Goal: Task Accomplishment & Management: Complete application form

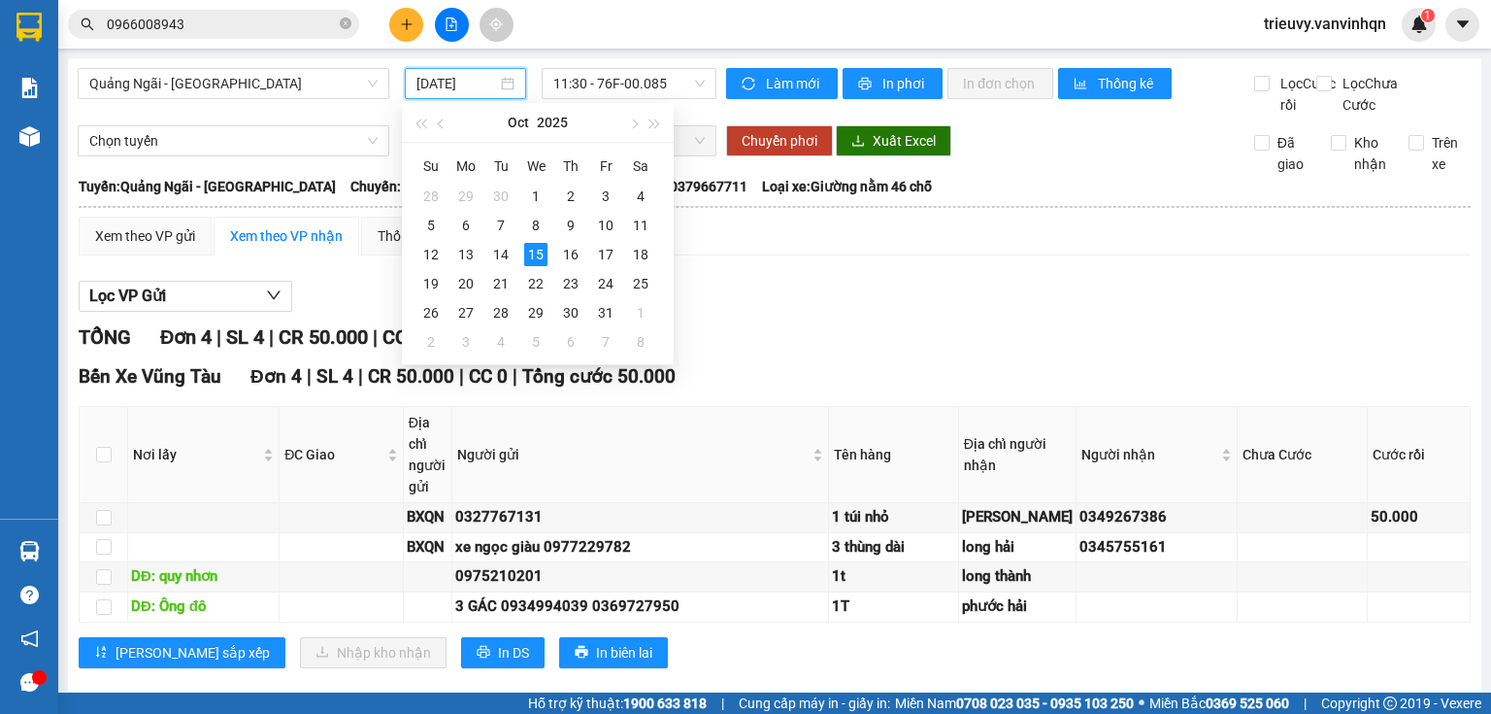
click at [453, 82] on input "[DATE]" at bounding box center [457, 83] width 80 height 21
drag, startPoint x: 652, startPoint y: 78, endPoint x: 659, endPoint y: 144, distance: 66.5
click at [652, 78] on span "11:30 - 76F-00.085" at bounding box center [629, 83] width 152 height 29
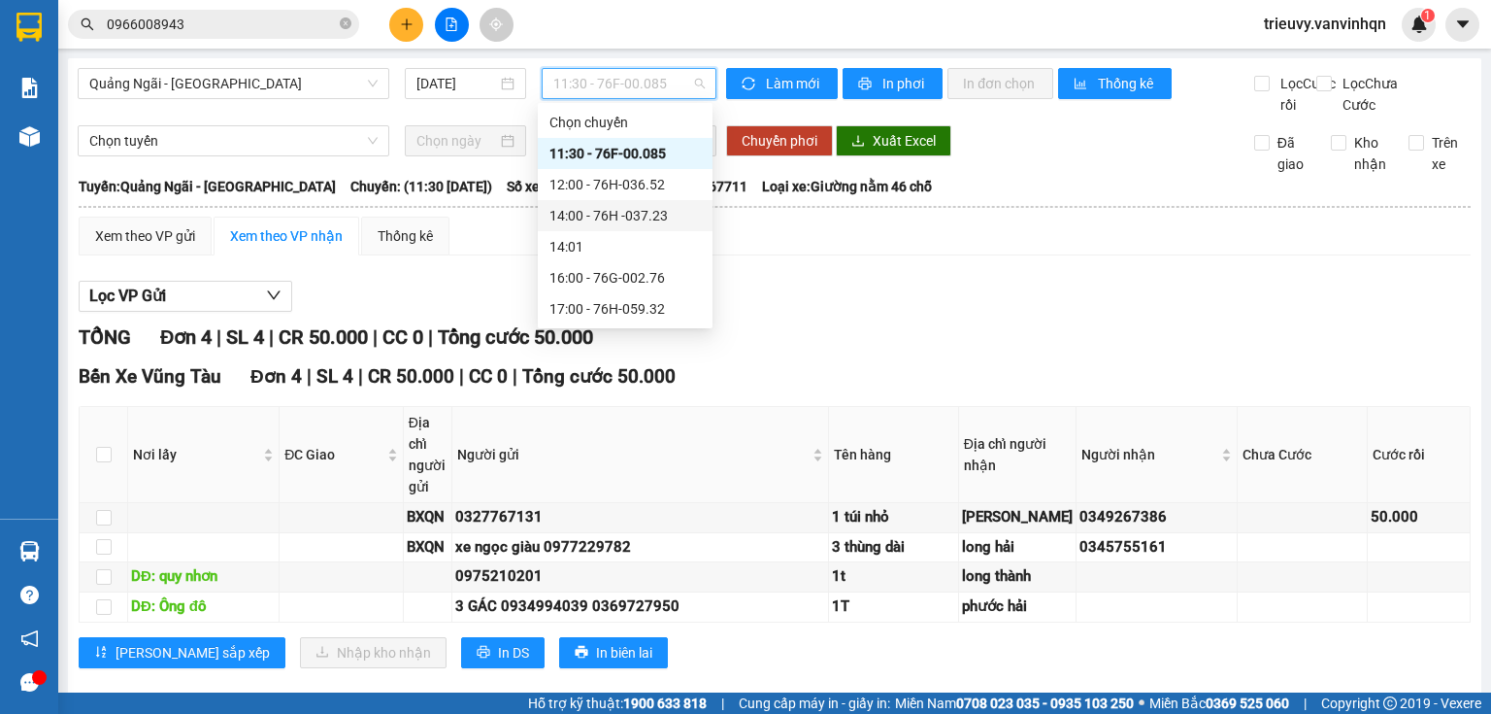
click at [667, 218] on div "14:00 - 76H -037.23" at bounding box center [625, 215] width 151 height 21
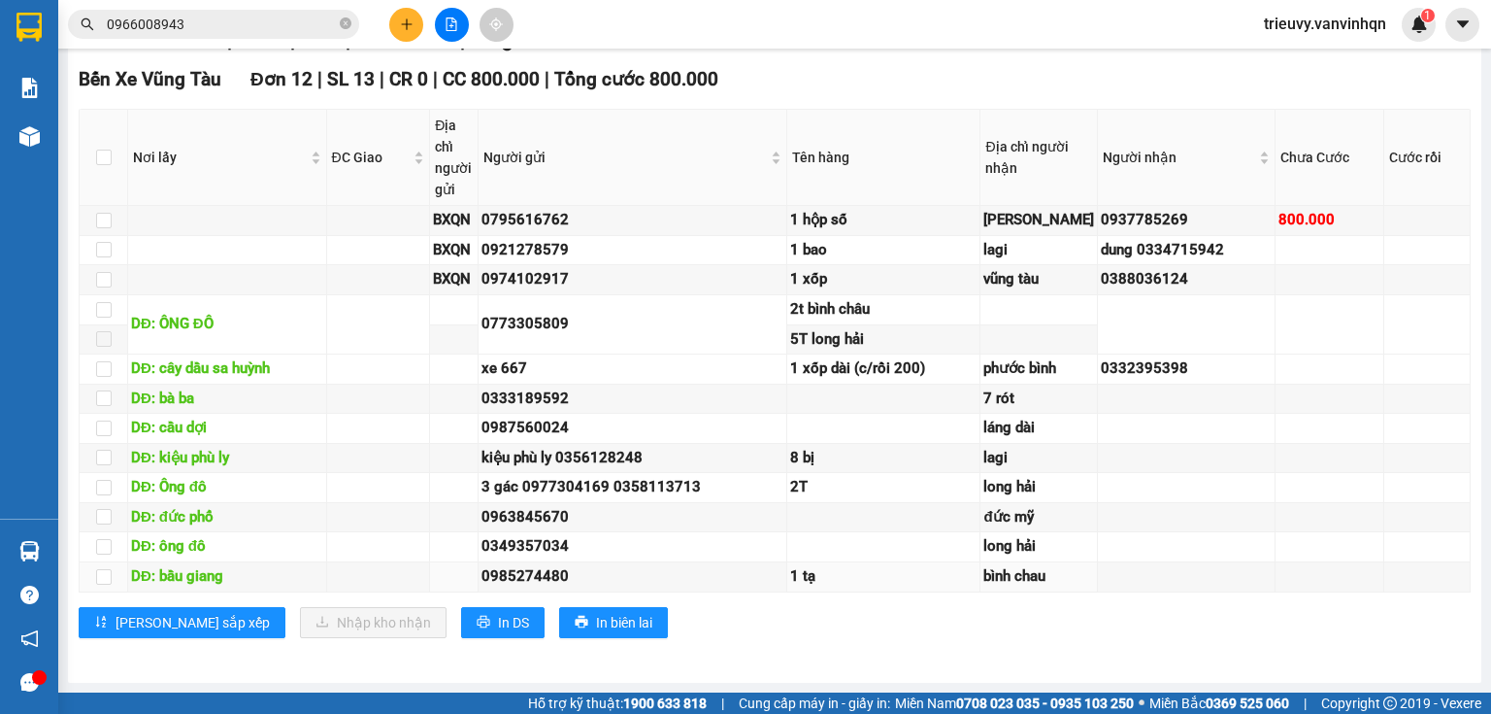
scroll to position [497, 0]
click at [498, 625] on span "In DS" at bounding box center [513, 622] width 31 height 21
click at [1105, 614] on div "Bến Xe Vũng Tàu Đơn 12 | SL 13 | CR 0 | CC 800.000 | Tổng cước 800.000 Nơi lấy …" at bounding box center [775, 358] width 1392 height 586
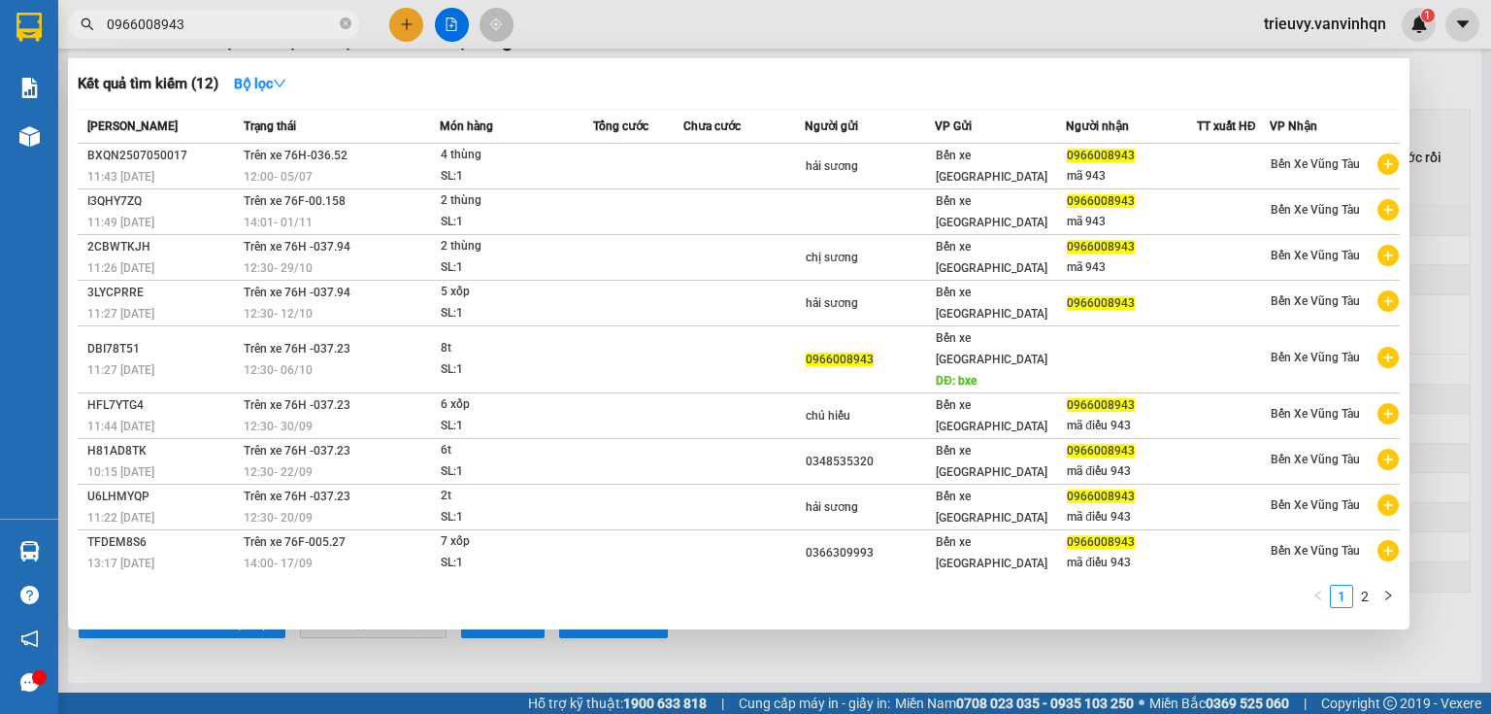
click at [304, 23] on input "0966008943" at bounding box center [221, 24] width 229 height 21
type input "0"
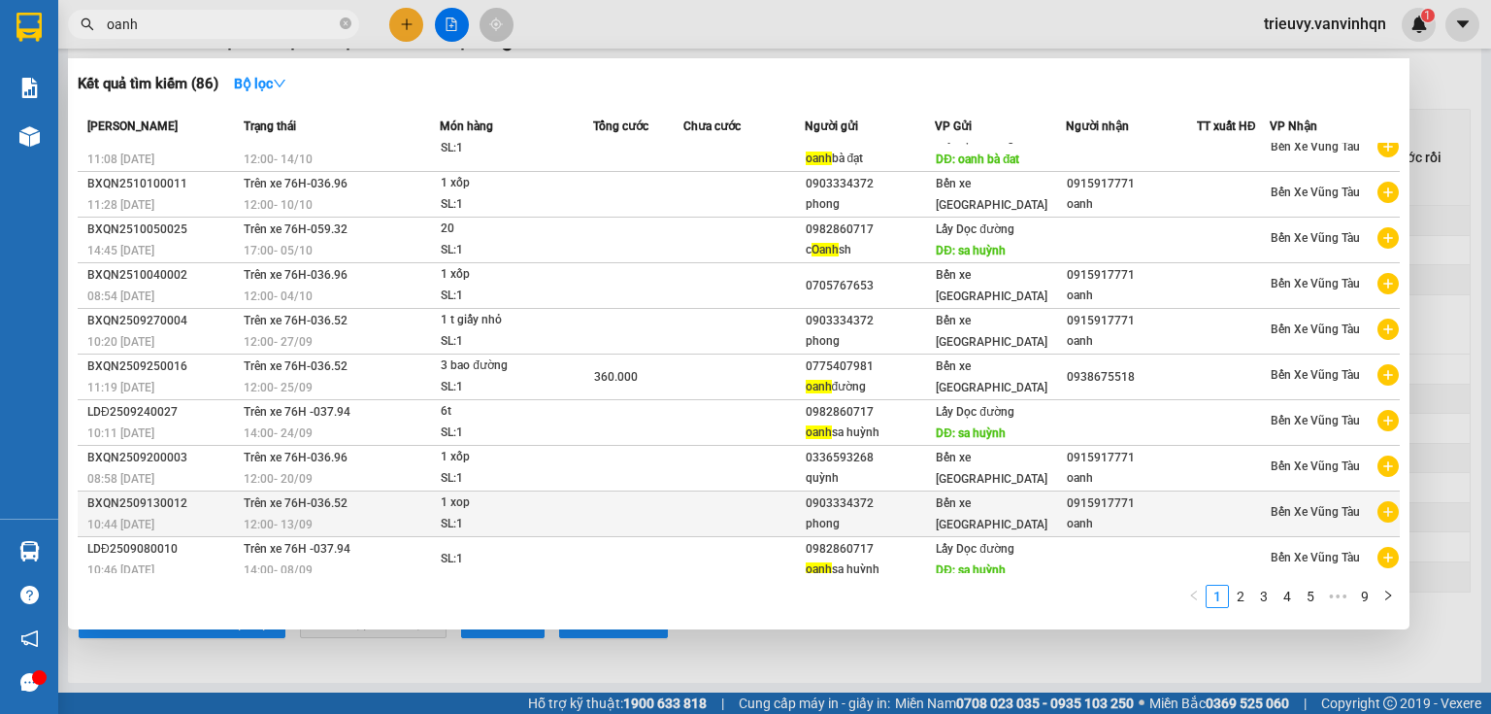
scroll to position [21, 0]
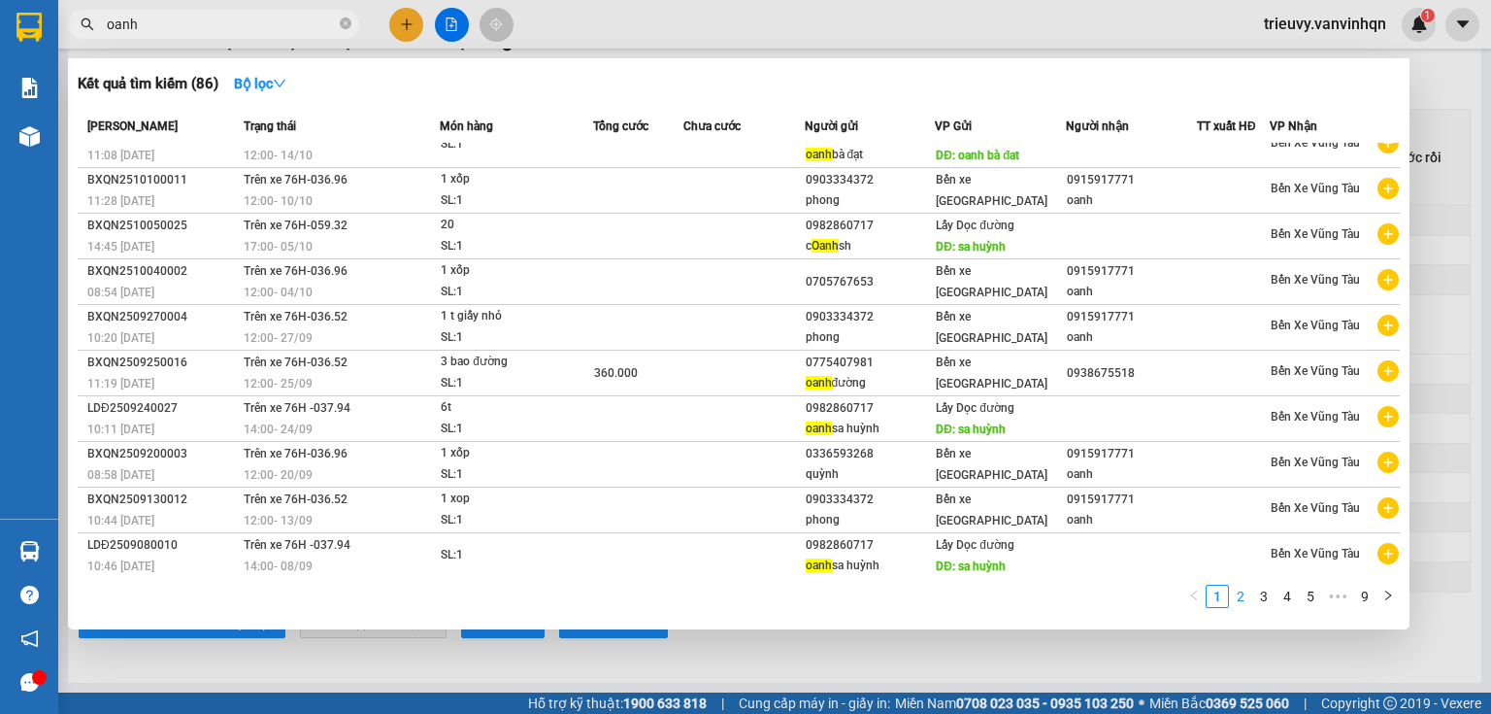
type input "oanh"
click at [1243, 598] on link "2" at bounding box center [1240, 596] width 21 height 21
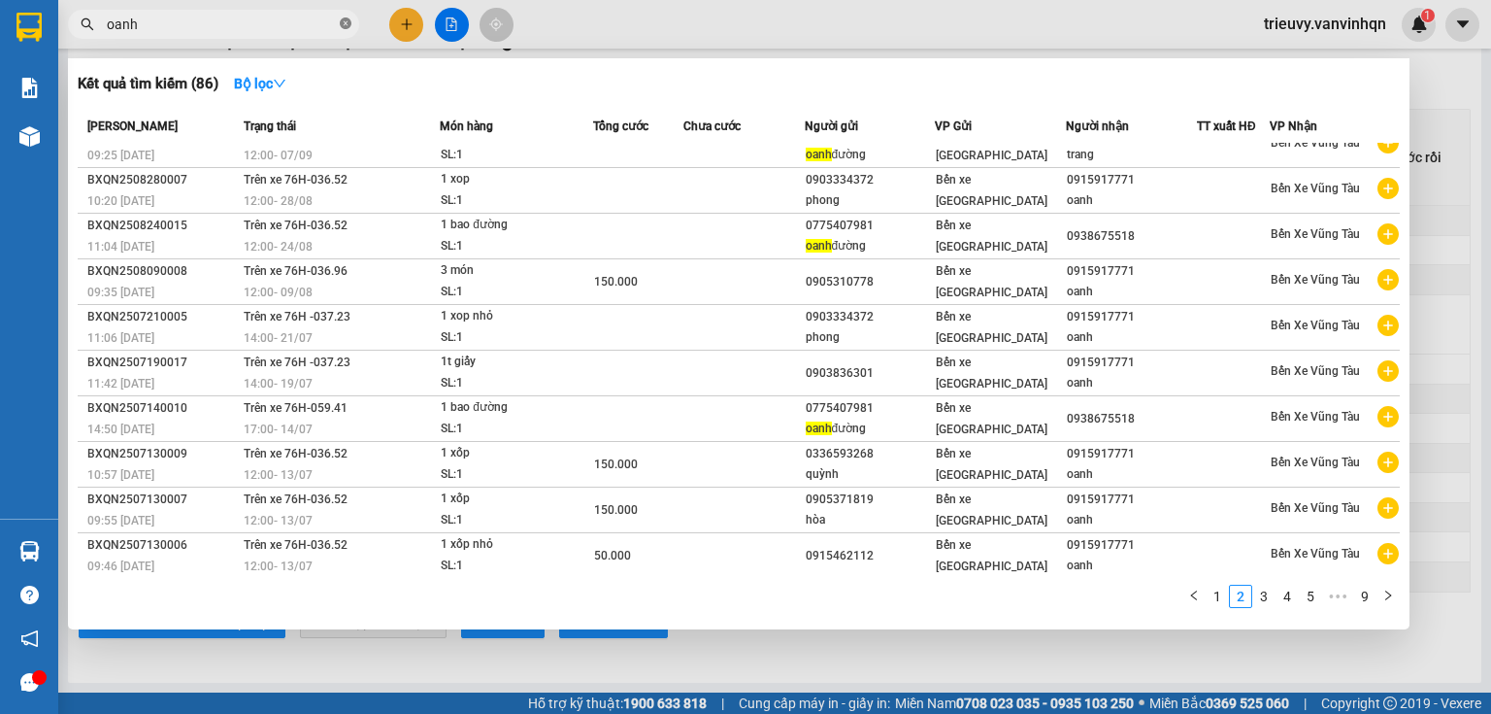
click at [346, 26] on icon "close-circle" at bounding box center [346, 23] width 12 height 12
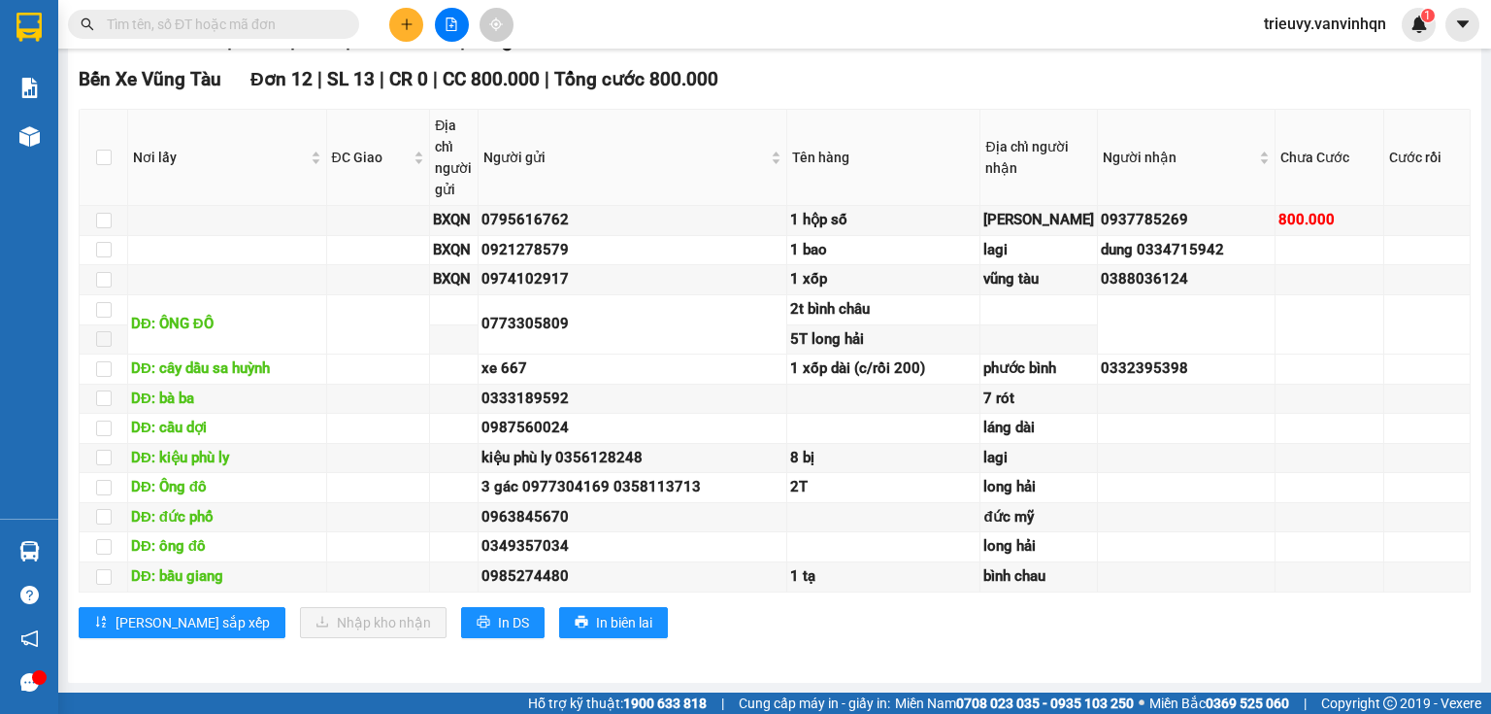
click at [311, 31] on input "text" at bounding box center [221, 24] width 229 height 21
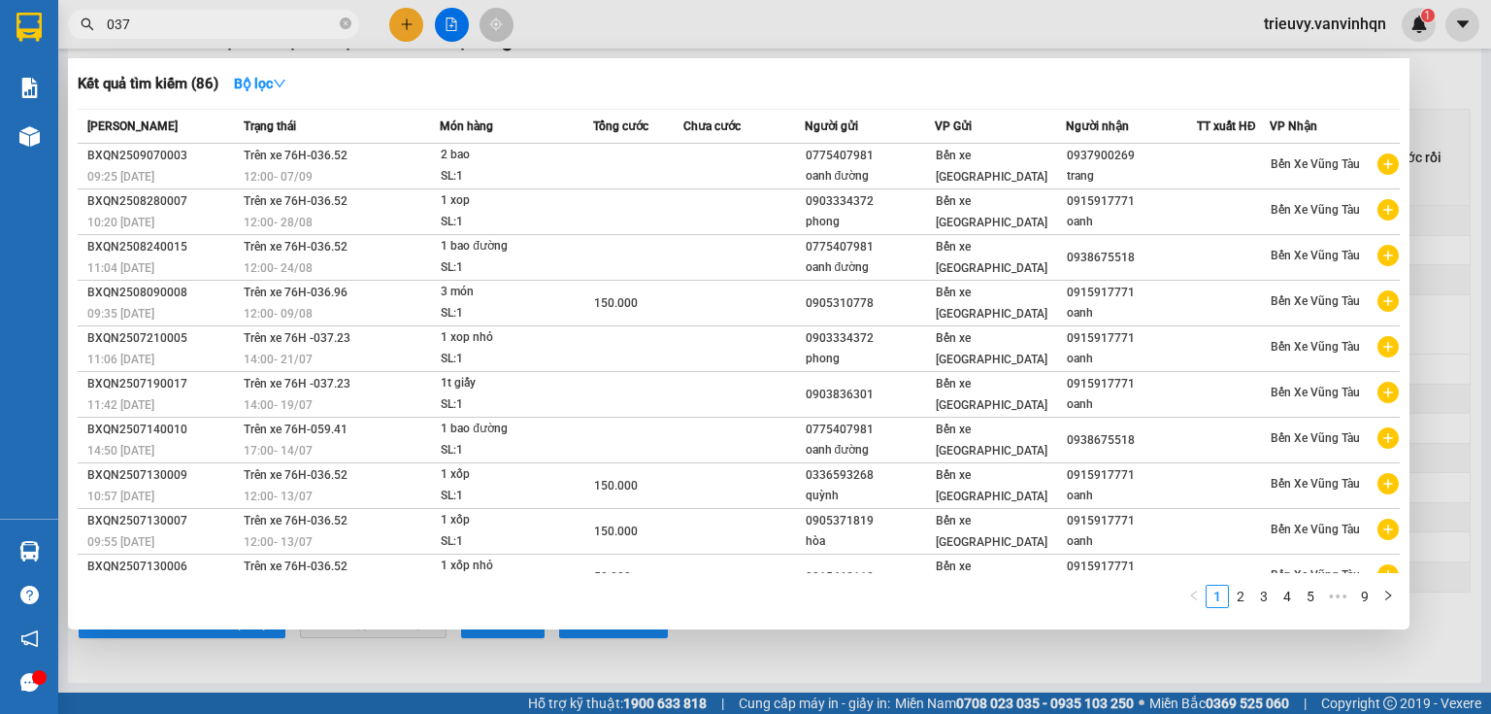
type input "0379"
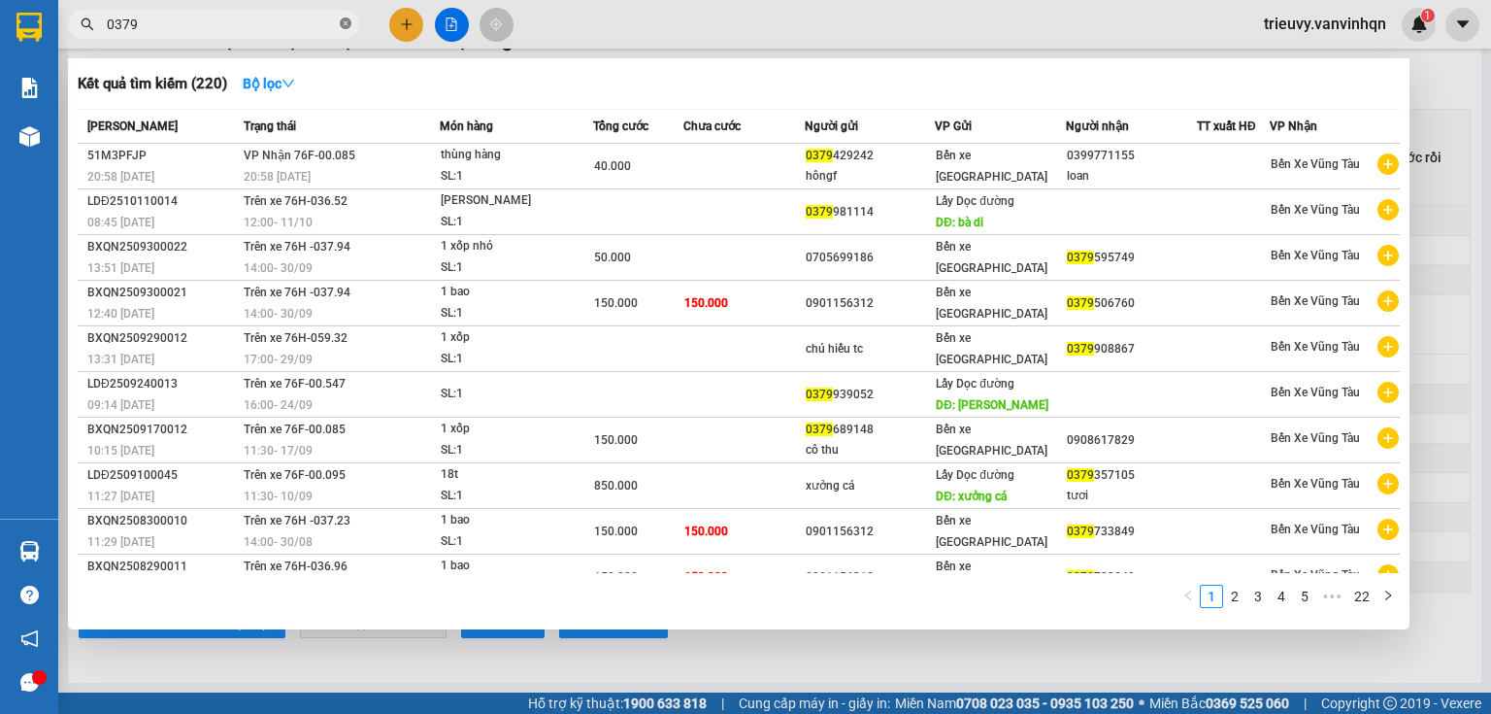
click at [345, 18] on icon "close-circle" at bounding box center [346, 23] width 12 height 12
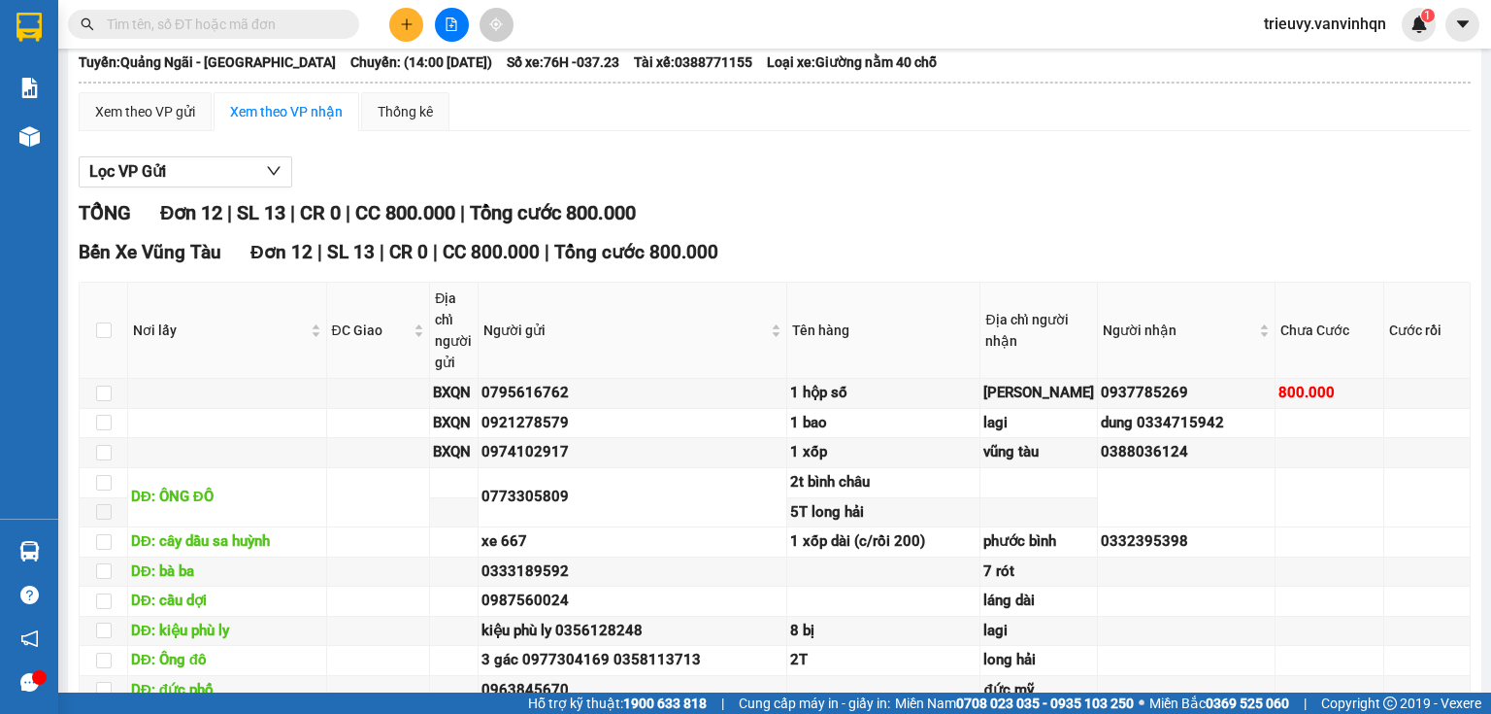
scroll to position [109, 0]
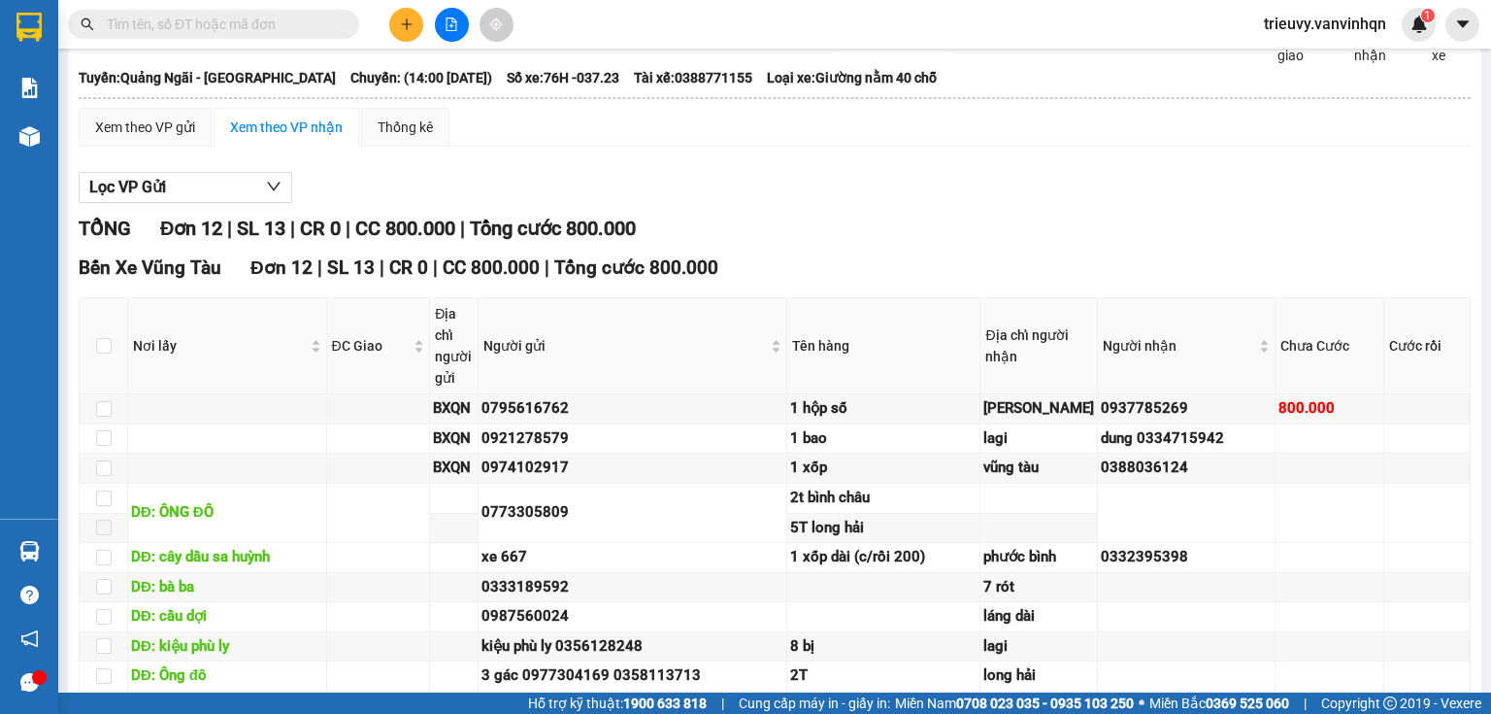
click at [325, 21] on input "text" at bounding box center [221, 24] width 229 height 21
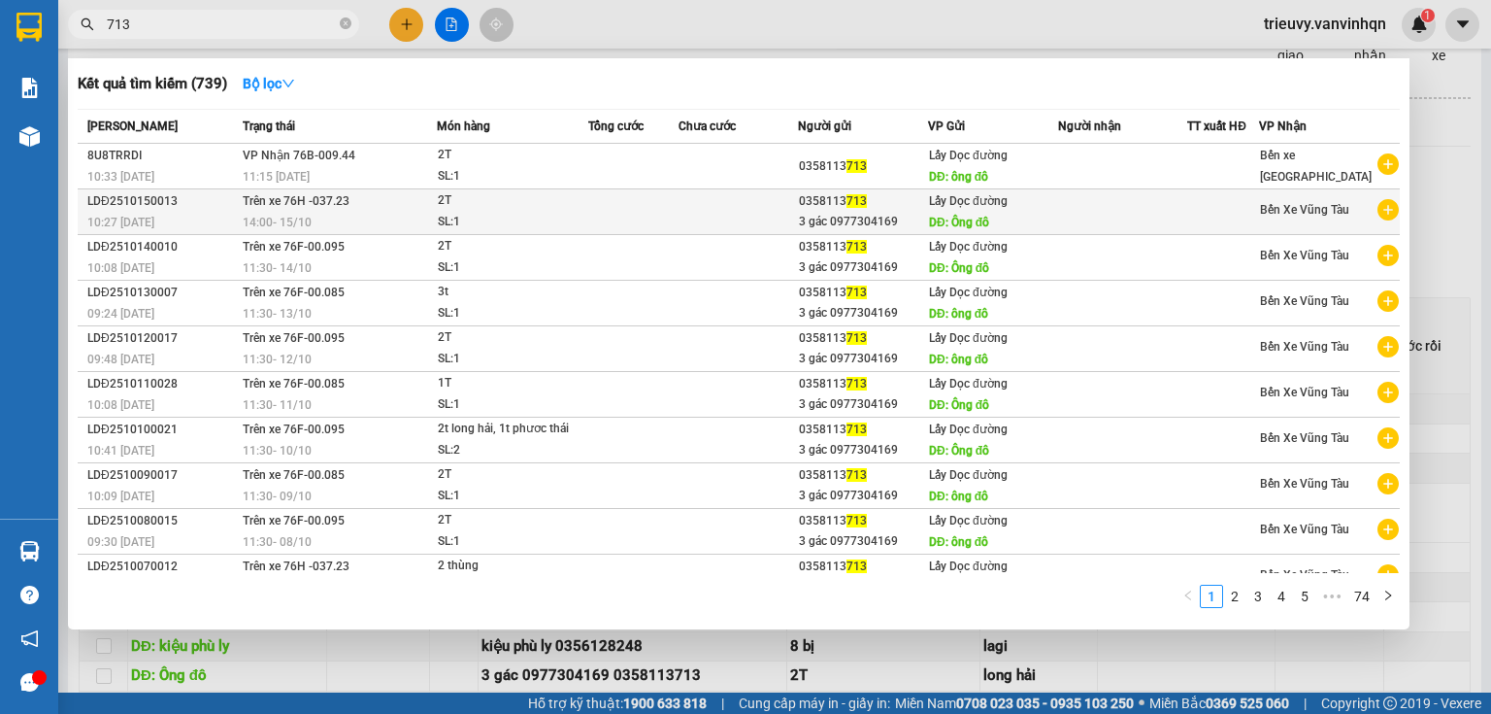
type input "713"
click at [533, 209] on div "2T" at bounding box center [511, 200] width 146 height 21
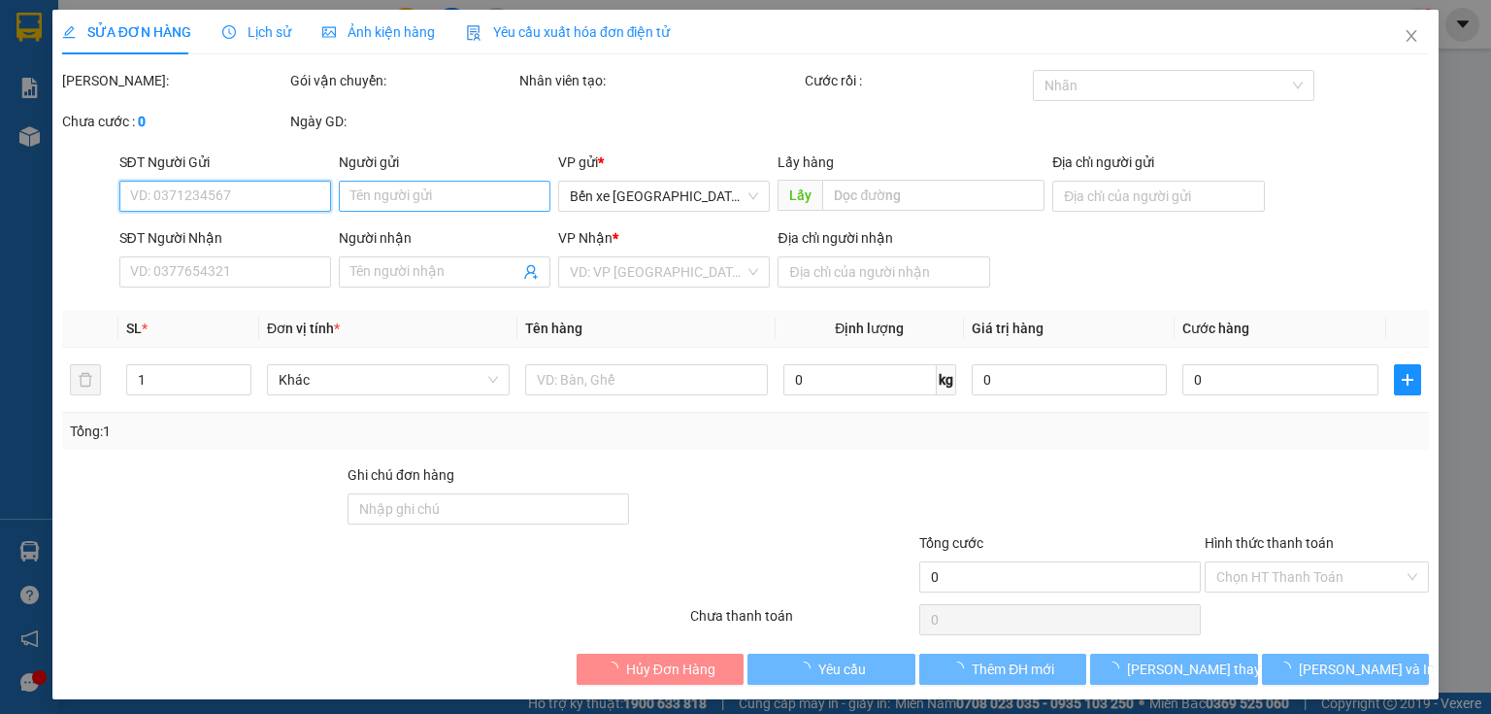
type input "0358113713"
type input "3 gác 0977304169"
type input "Ông đô"
type input "long hải"
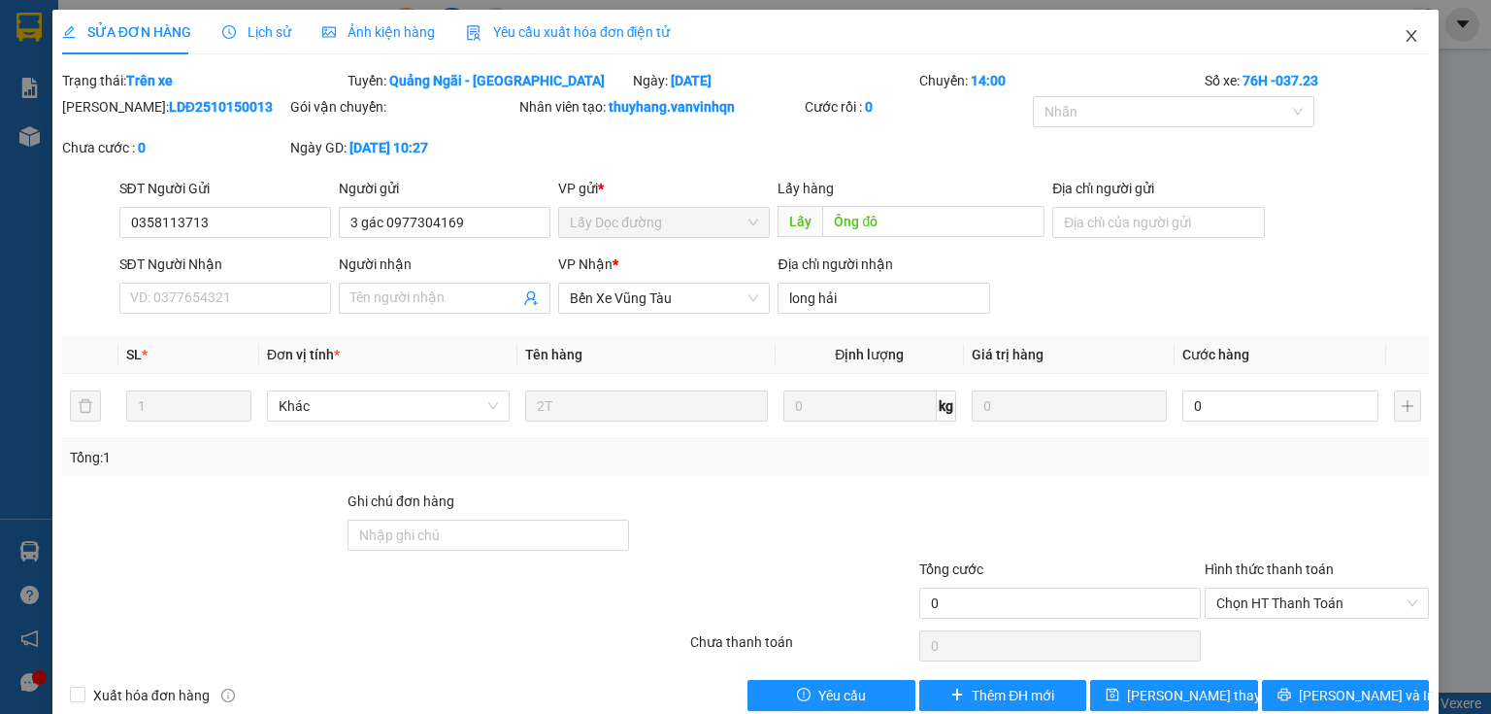
click at [1407, 39] on icon "close" at bounding box center [1412, 36] width 16 height 16
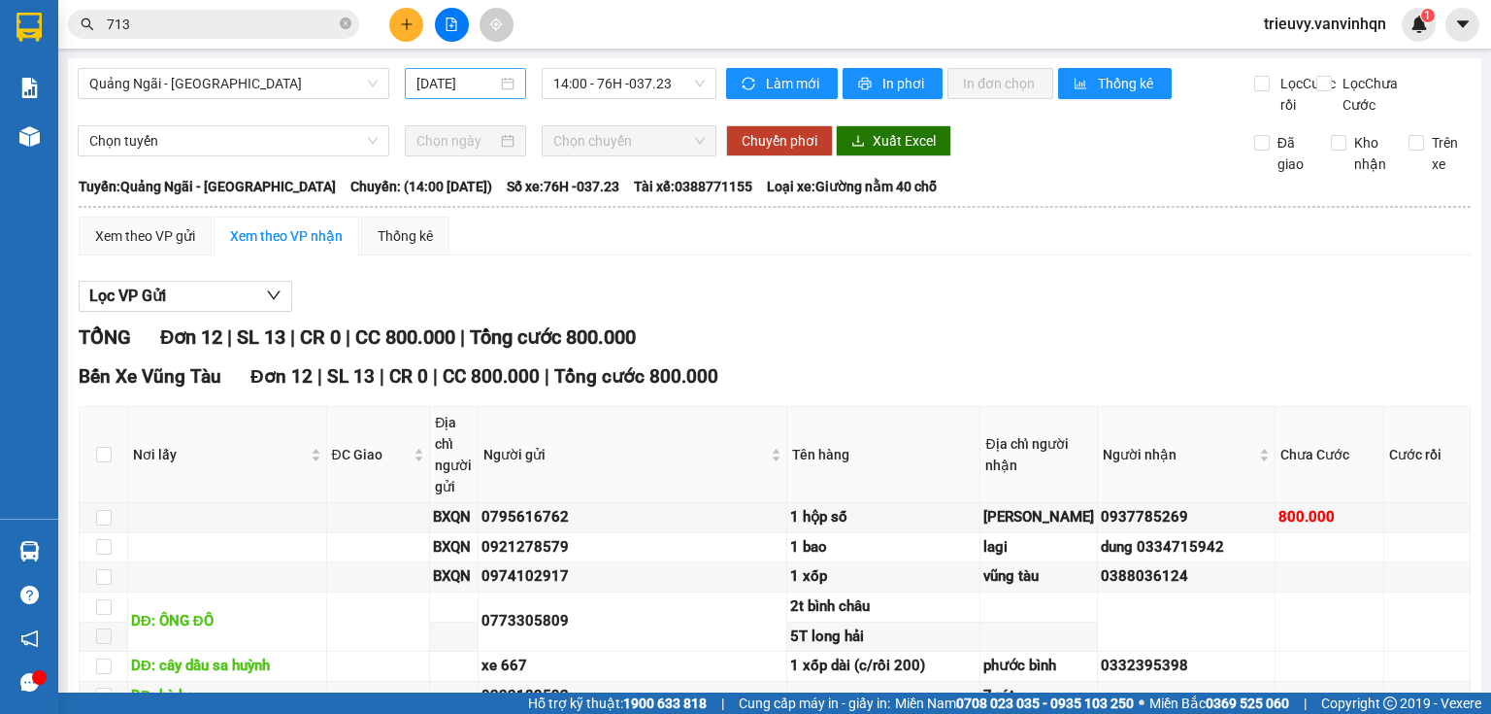
click at [423, 85] on input "[DATE]" at bounding box center [457, 83] width 80 height 21
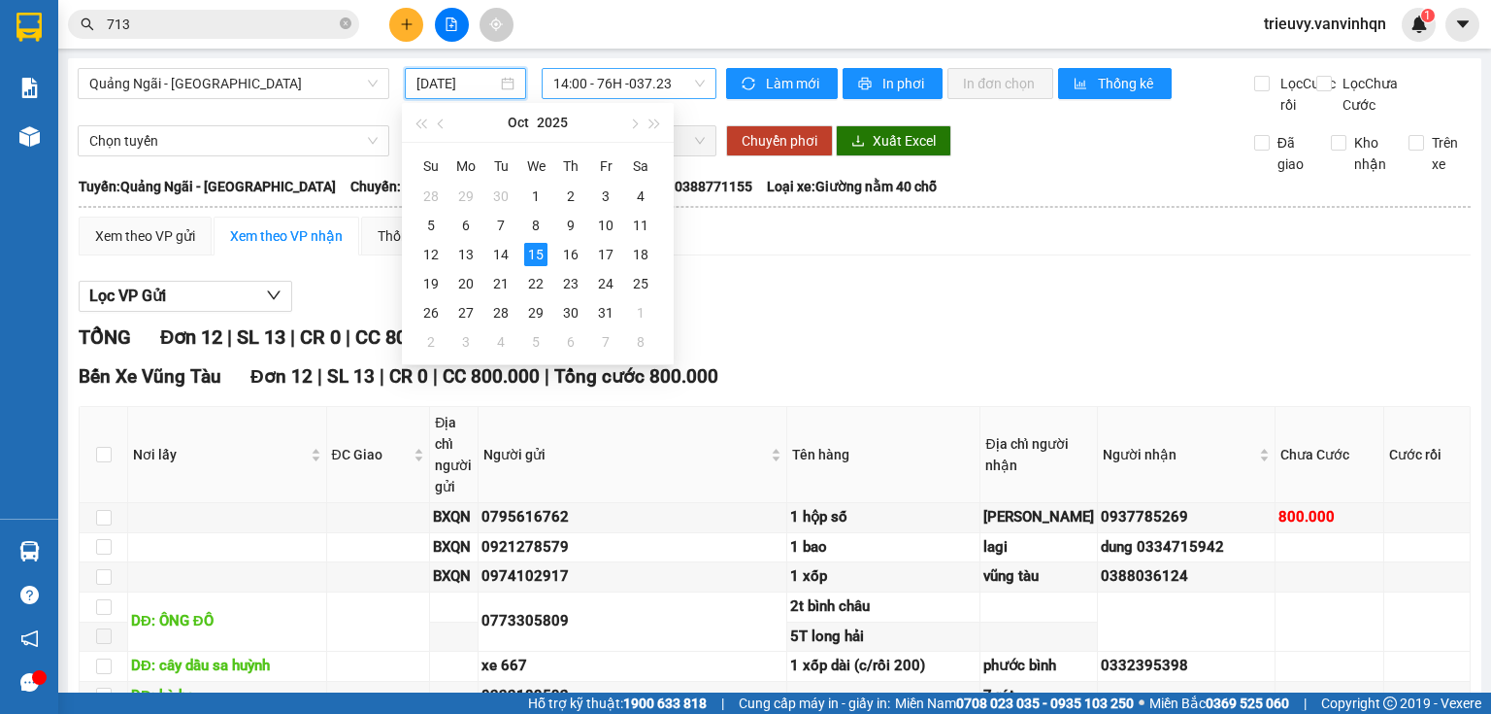
click at [615, 89] on span "14:00 - 76H -037.23" at bounding box center [629, 83] width 152 height 29
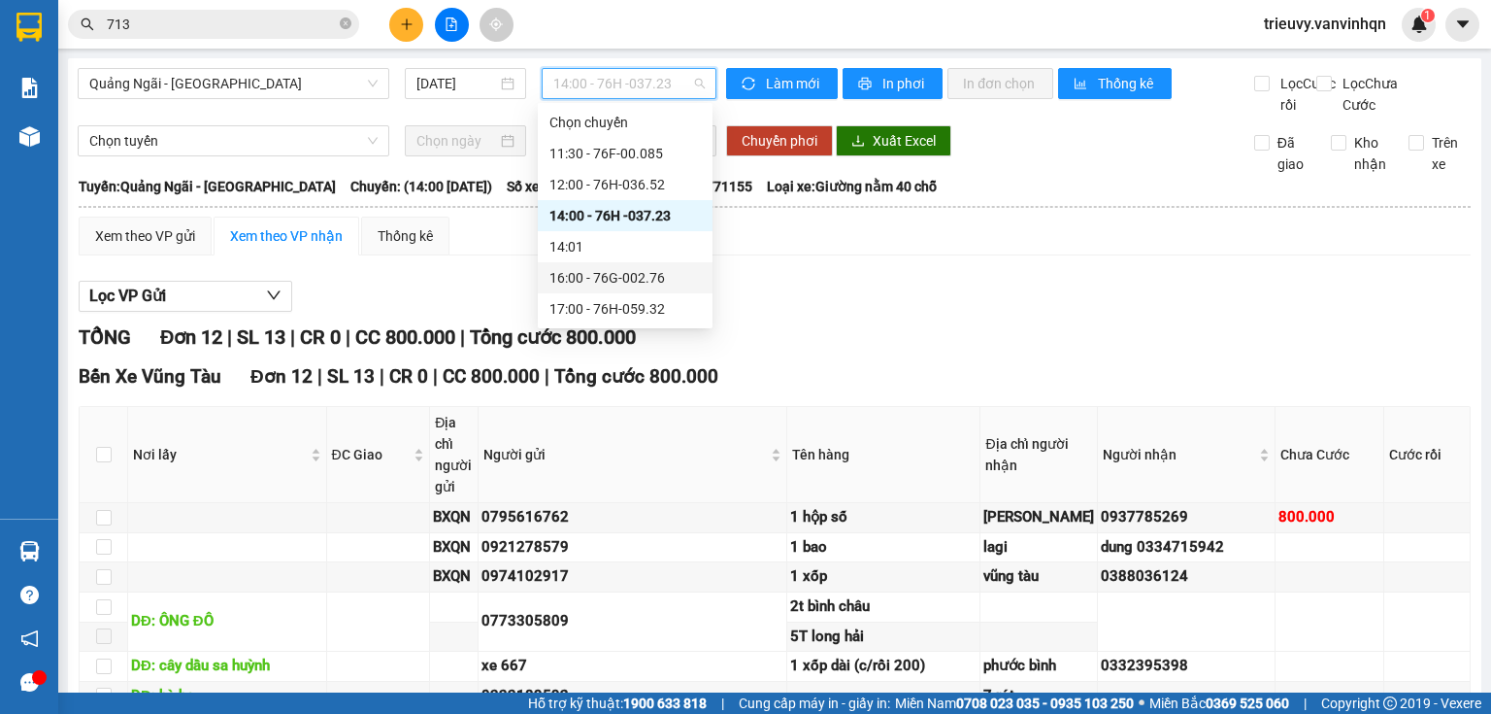
click at [653, 273] on div "16:00 - 76G-002.76" at bounding box center [625, 277] width 151 height 21
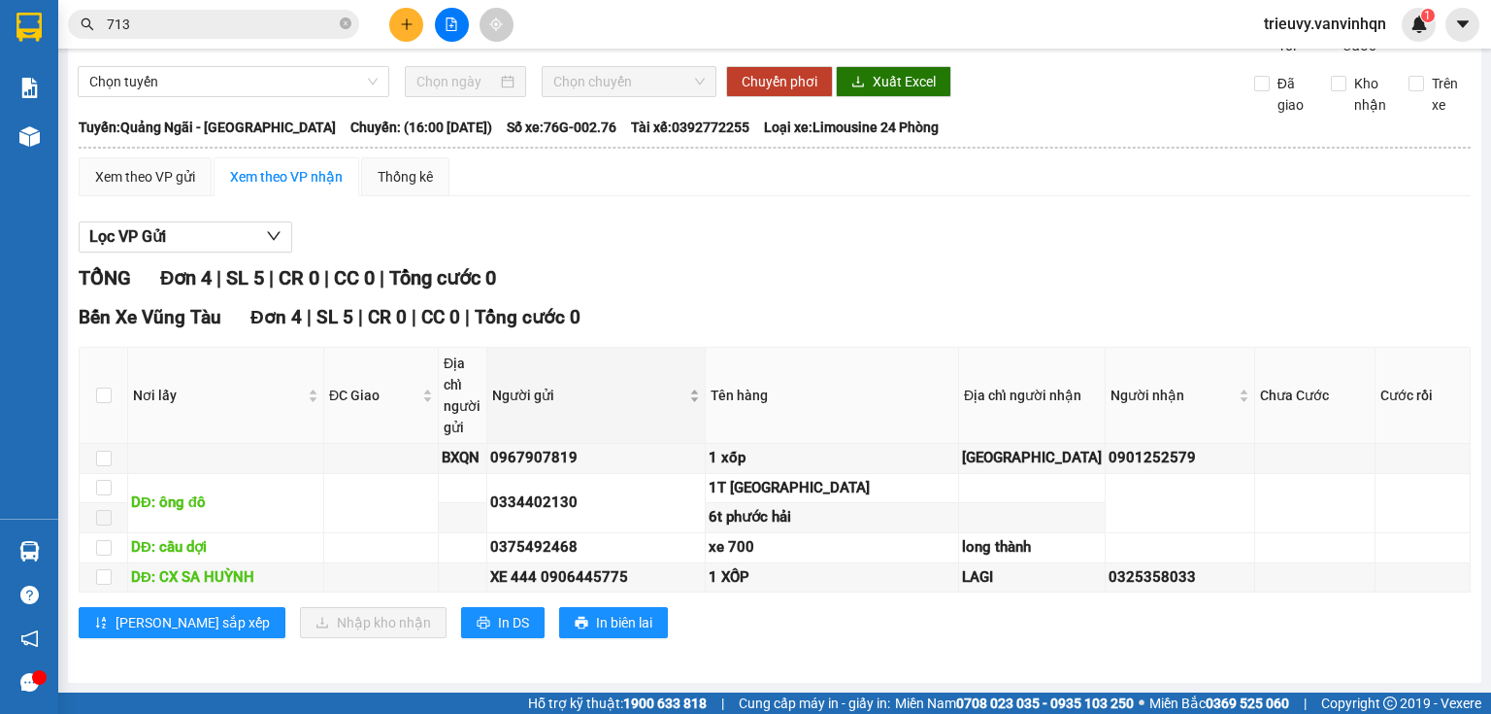
scroll to position [123, 0]
click at [498, 623] on span "In DS" at bounding box center [513, 622] width 31 height 21
